Goal: Information Seeking & Learning: Find specific fact

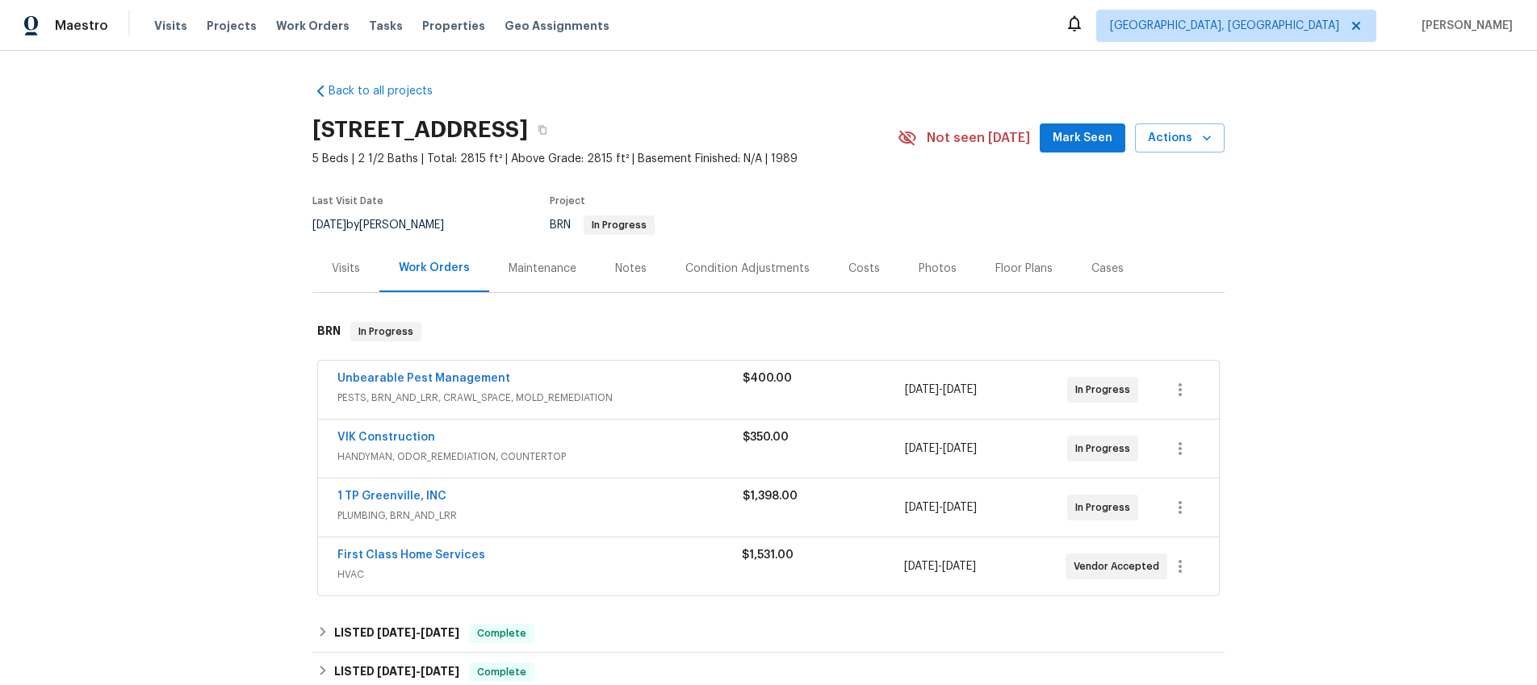
click at [375, 265] on div "Visits" at bounding box center [345, 269] width 67 height 48
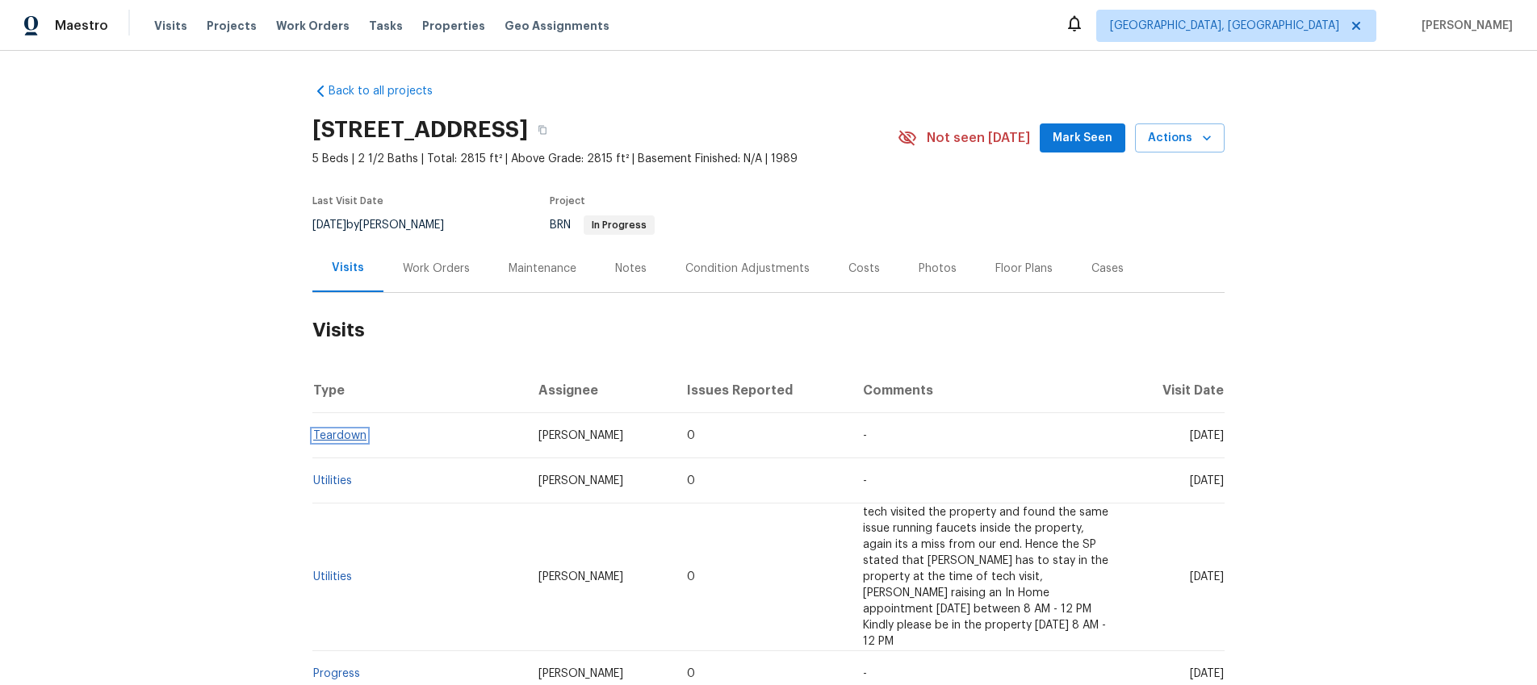
click at [342, 437] on link "Teardown" at bounding box center [339, 435] width 53 height 11
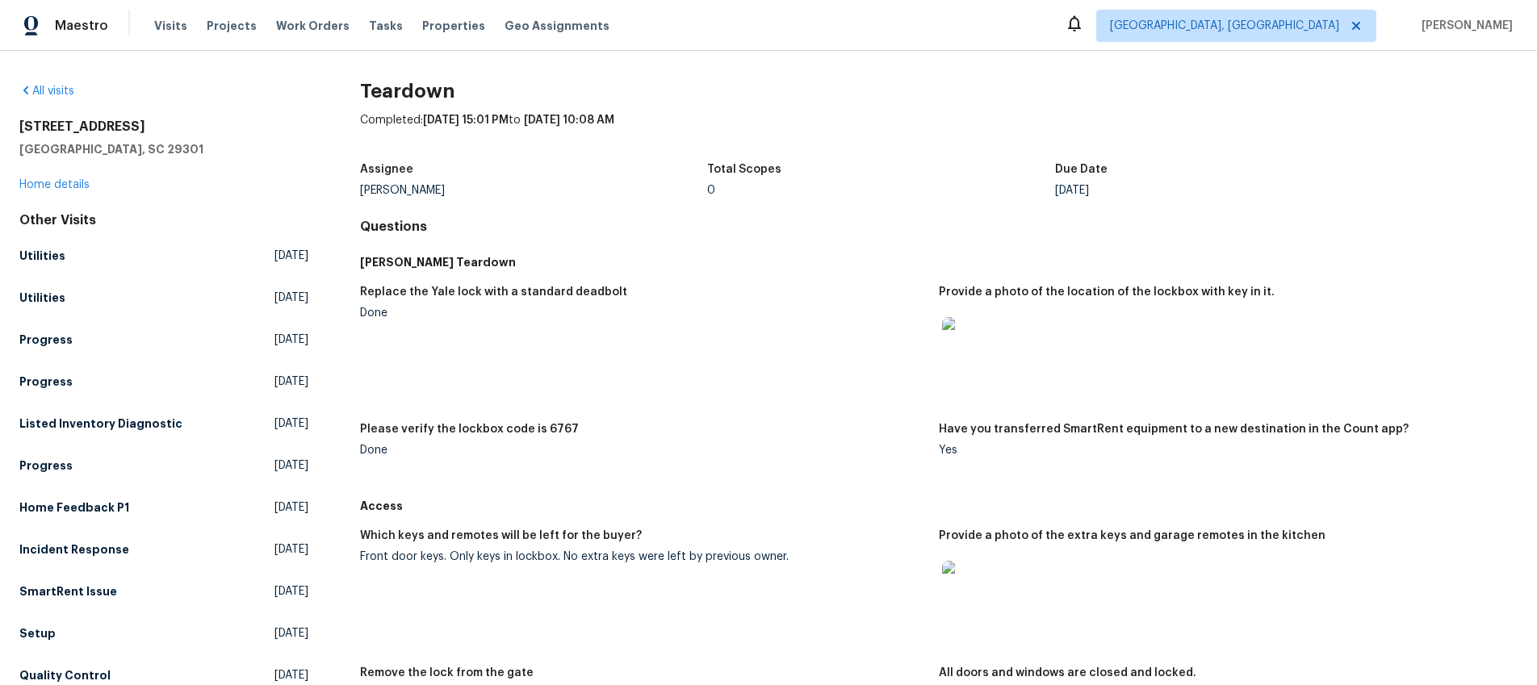
scroll to position [82, 0]
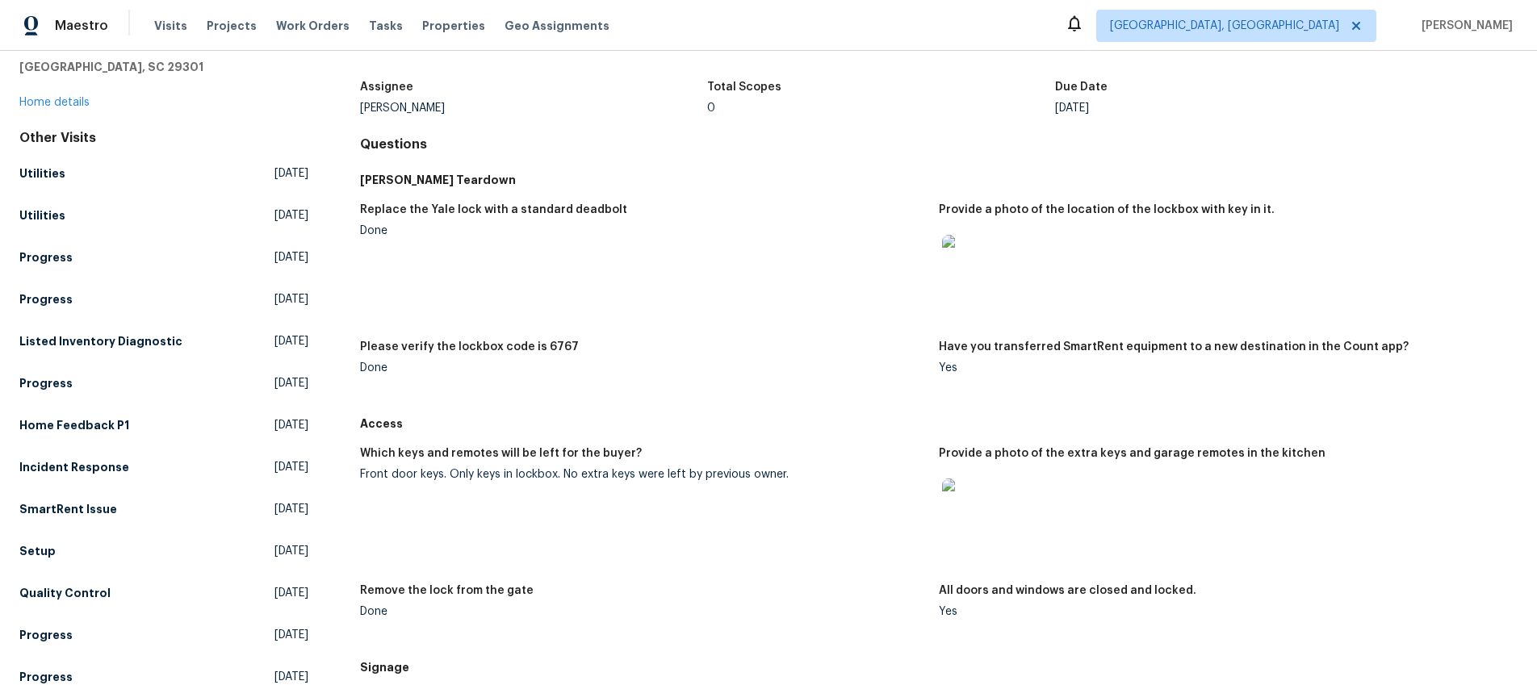
click at [970, 509] on img at bounding box center [968, 505] width 52 height 52
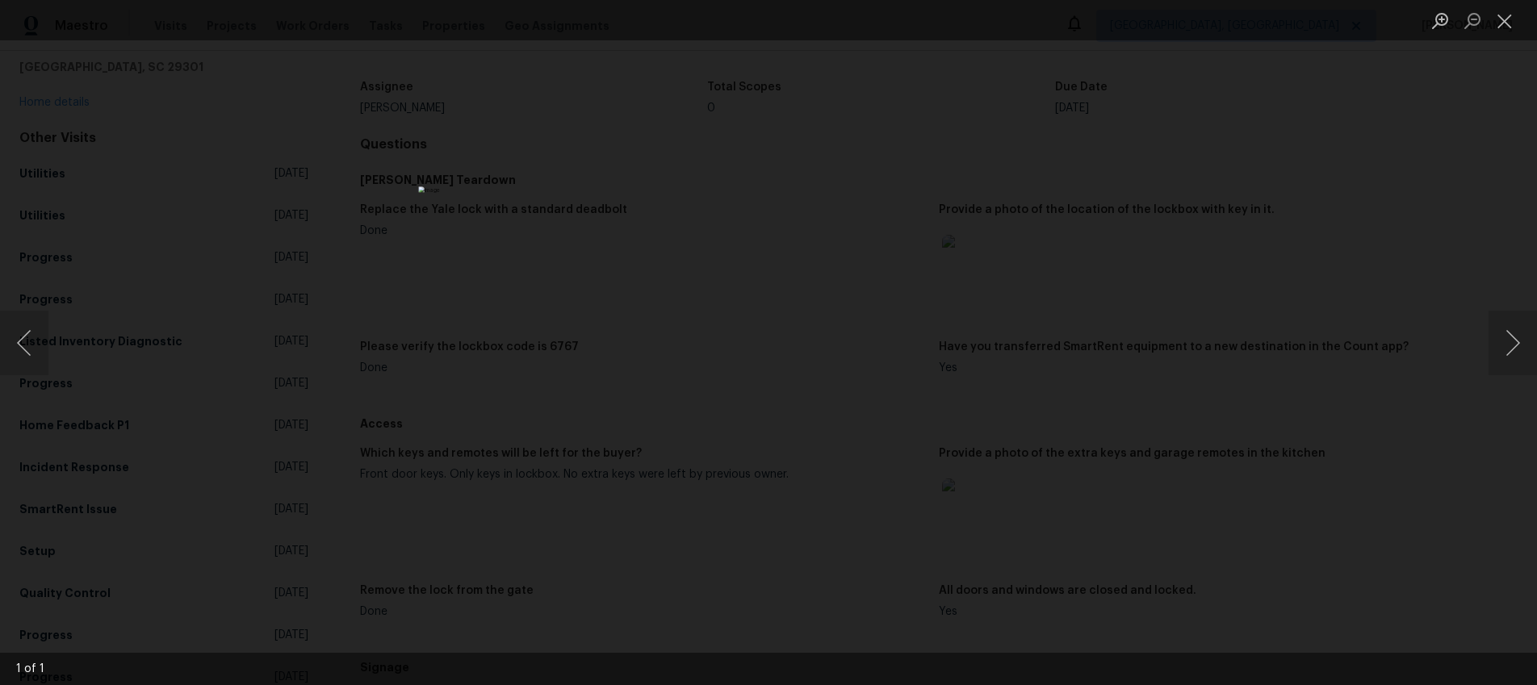
click at [1274, 456] on div "Lightbox" at bounding box center [768, 342] width 1537 height 685
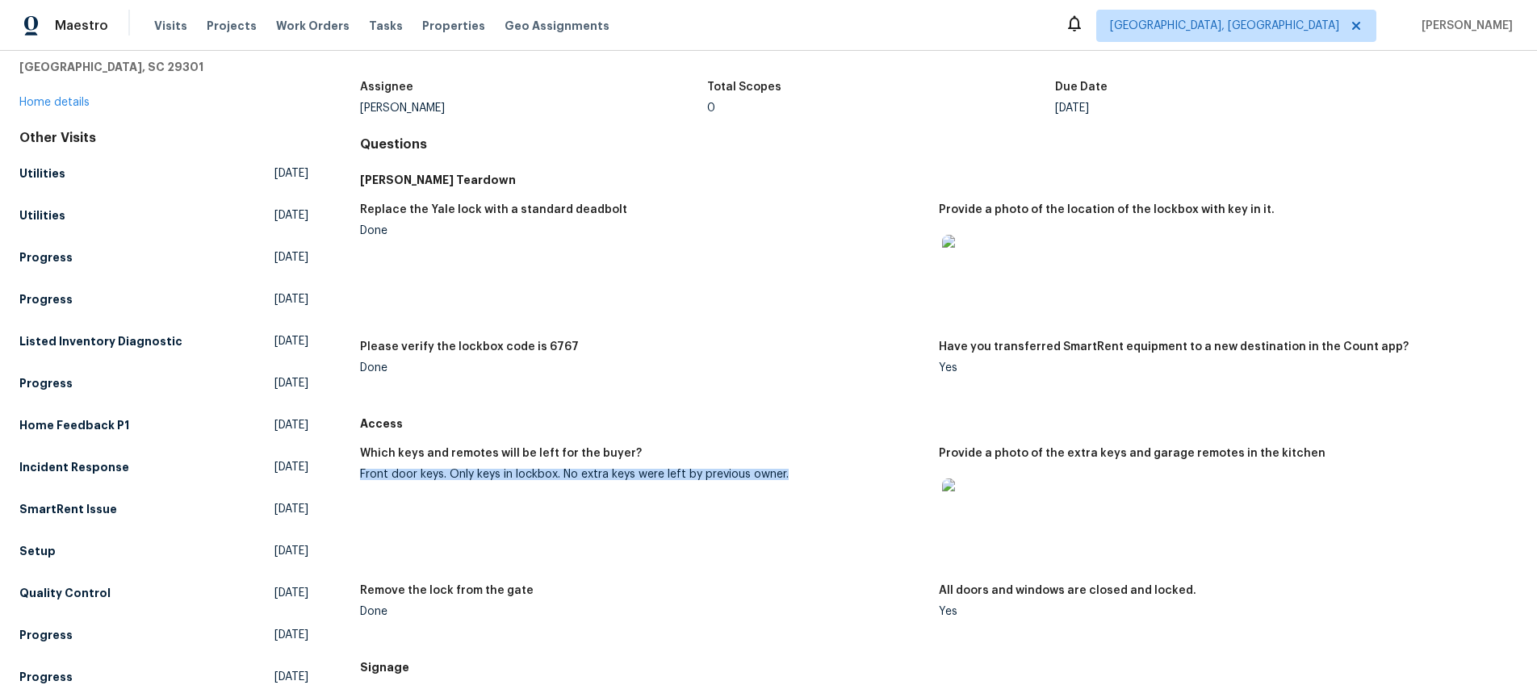
drag, startPoint x: 800, startPoint y: 474, endPoint x: 359, endPoint y: 471, distance: 440.7
click at [354, 471] on div "All visits [STREET_ADDRESS] Home details Other Visits Utilities [DATE] Utilitie…" at bounding box center [768, 517] width 1498 height 1032
copy div "Front door keys. Only keys in lockbox. No extra keys were left by previous owne…"
